Goal: Find specific page/section: Find specific page/section

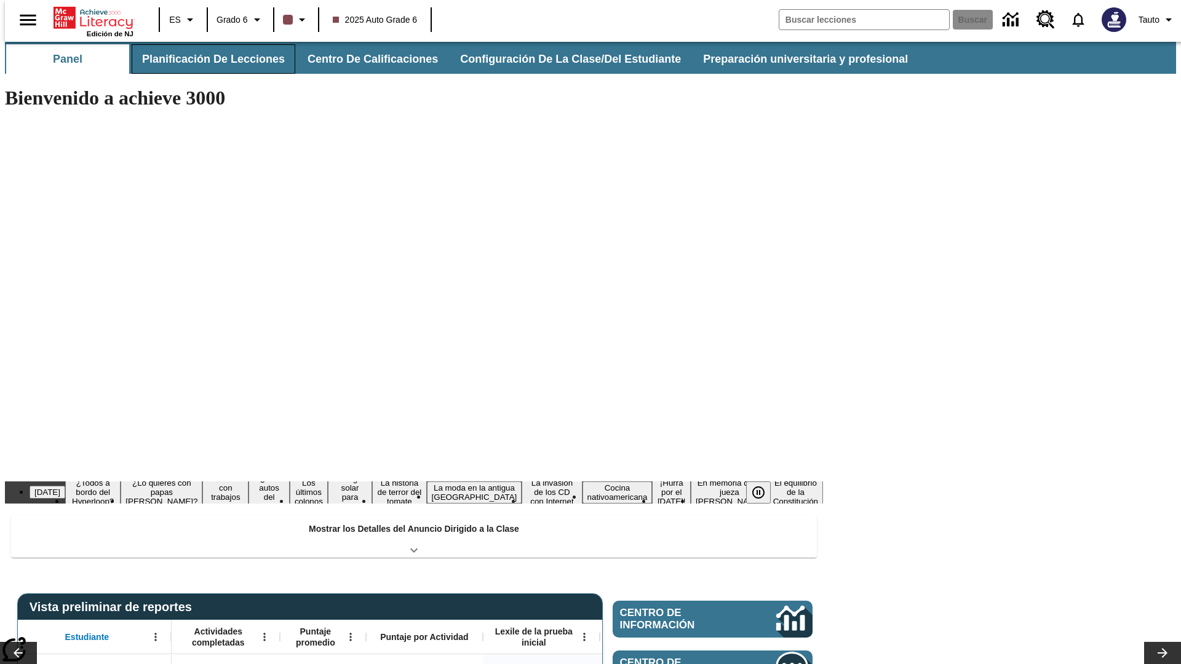
click at [206, 59] on button "Planificación de lecciones" at bounding box center [214, 59] width 164 height 30
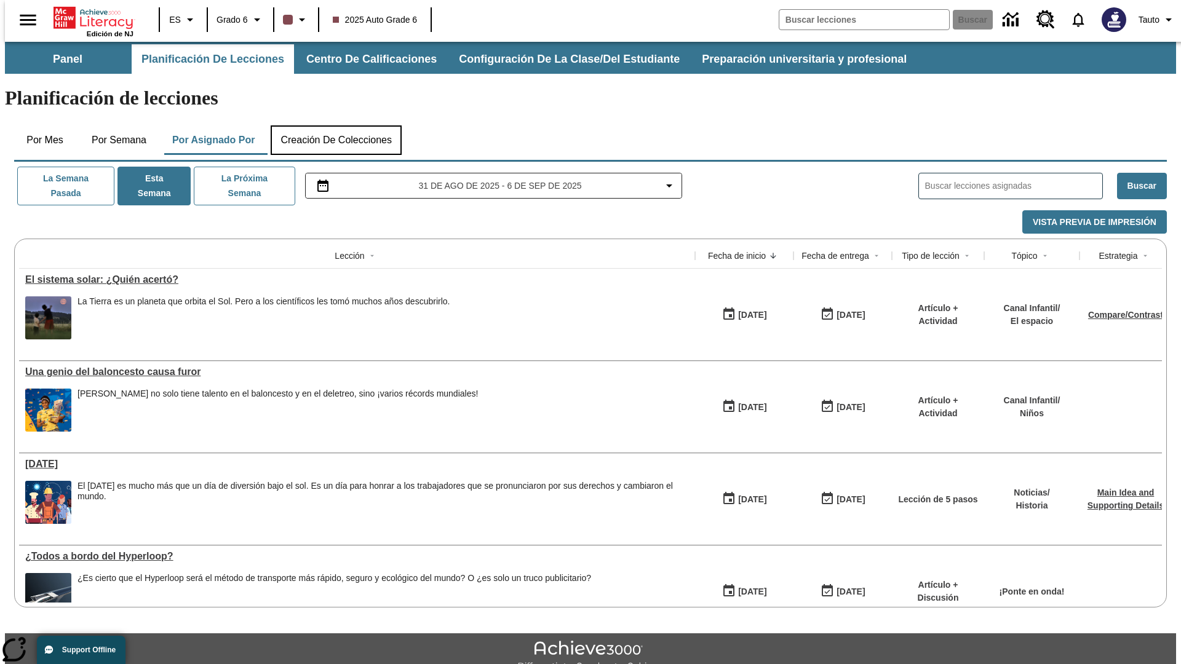
click at [336, 125] on button "Creación de colecciones" at bounding box center [336, 140] width 131 height 30
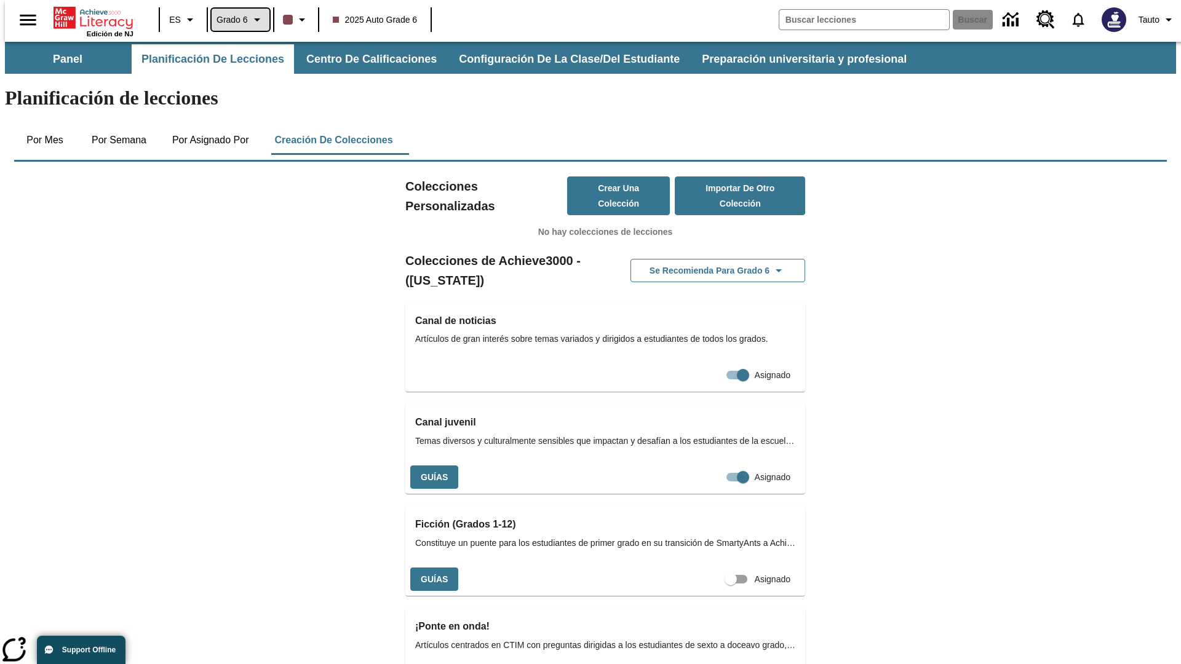
click at [236, 20] on span "Grado 6" at bounding box center [232, 20] width 31 height 13
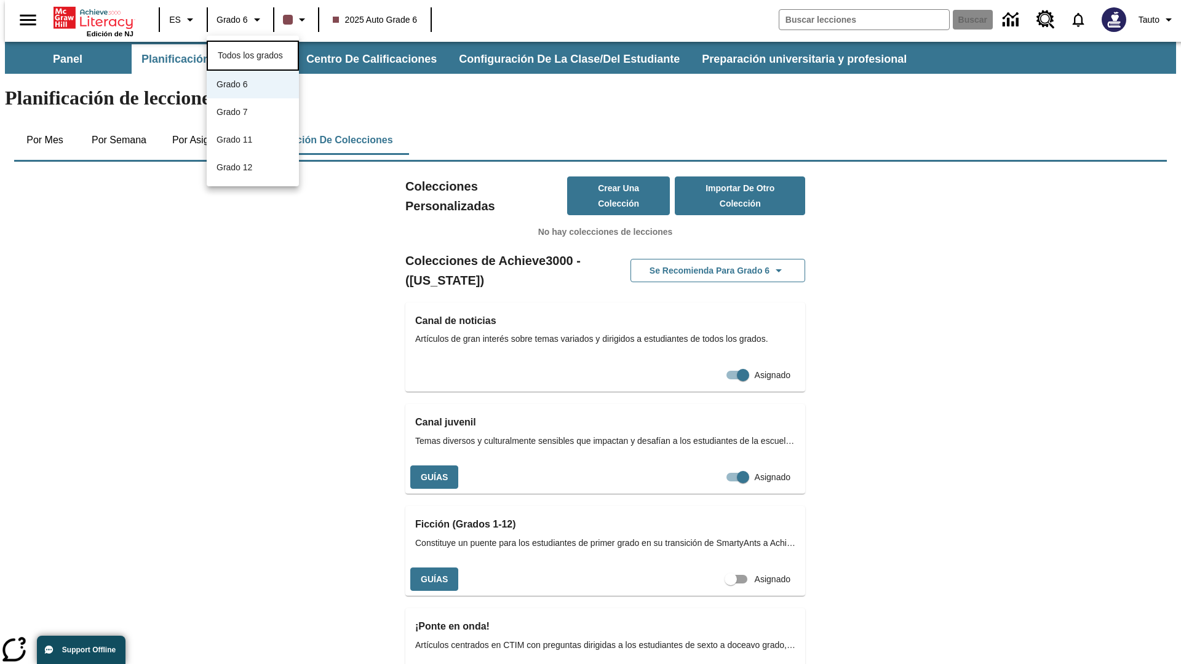
click at [253, 54] on span "Todos los grados" at bounding box center [250, 55] width 65 height 10
